Goal: Task Accomplishment & Management: Use online tool/utility

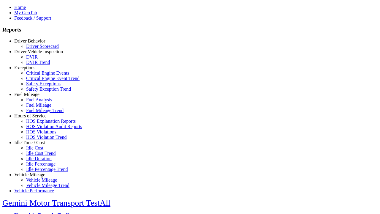
click at [34, 70] on link "Exceptions" at bounding box center [24, 67] width 21 height 5
click at [39, 81] on link "Critical Engine Event Trend" at bounding box center [52, 78] width 53 height 5
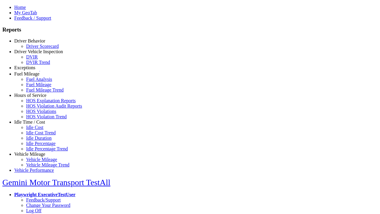
select select "**"
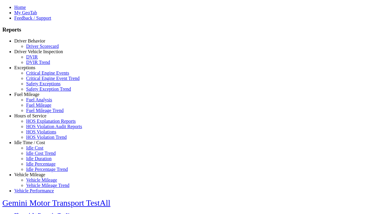
type input "*********"
